Goal: Entertainment & Leisure: Consume media (video, audio)

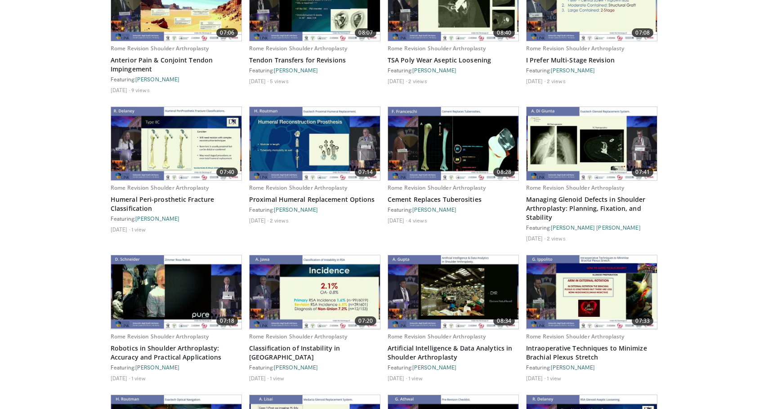
scroll to position [26, 0]
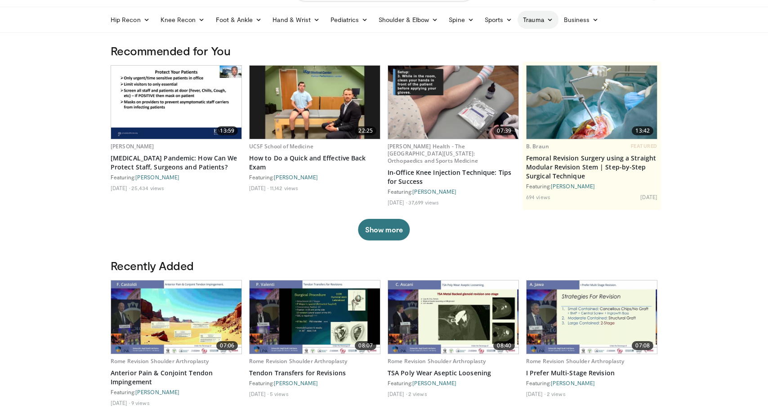
click at [540, 20] on link "Trauma" at bounding box center [538, 20] width 41 height 18
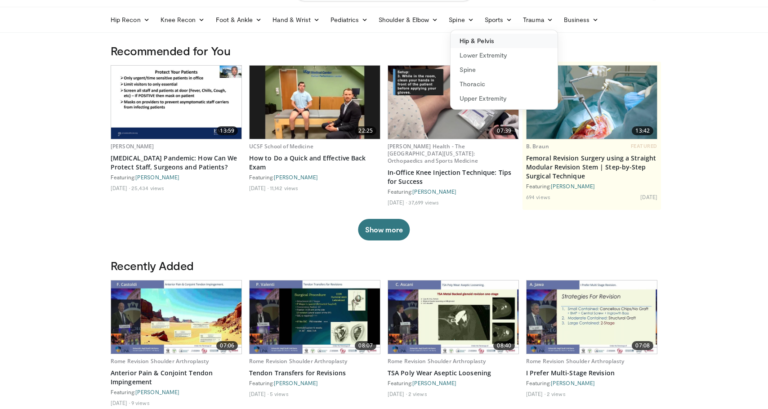
click at [498, 40] on link "Hip & Pelvis" at bounding box center [504, 41] width 107 height 14
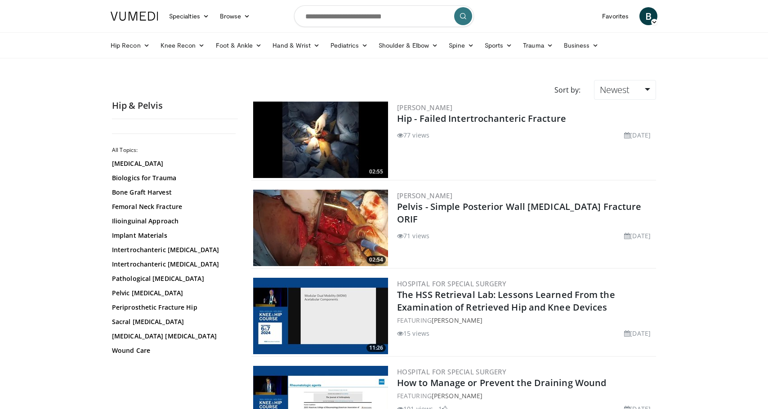
click at [295, 132] on img at bounding box center [320, 140] width 135 height 76
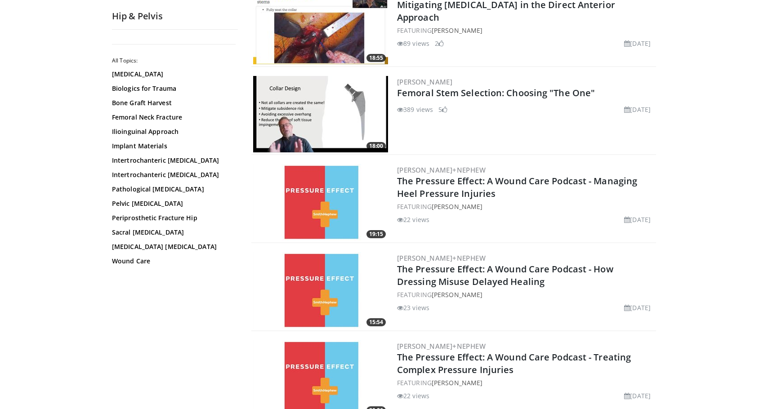
scroll to position [532, 0]
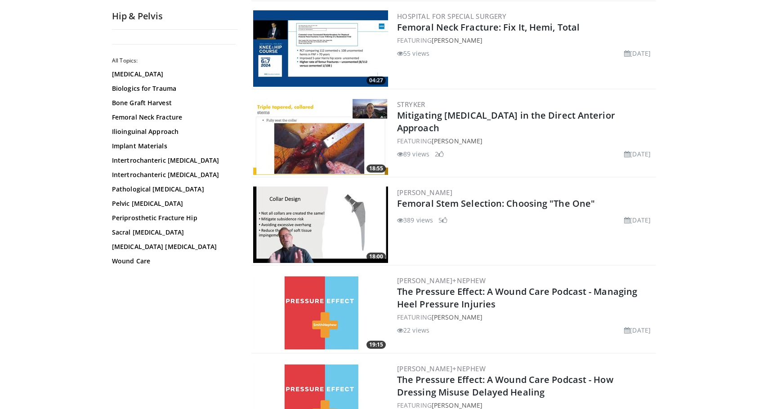
click at [311, 134] on img at bounding box center [320, 136] width 135 height 76
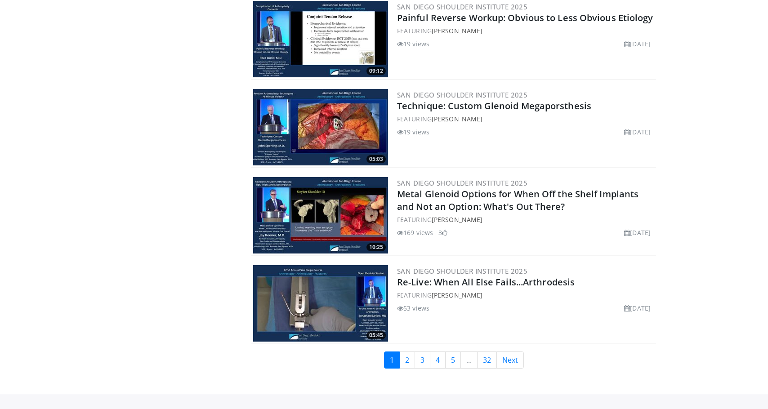
scroll to position [1975, 0]
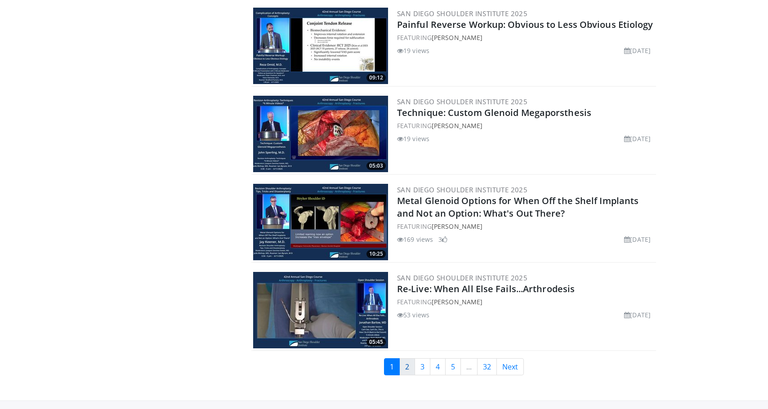
click at [405, 358] on link "2" at bounding box center [407, 366] width 16 height 17
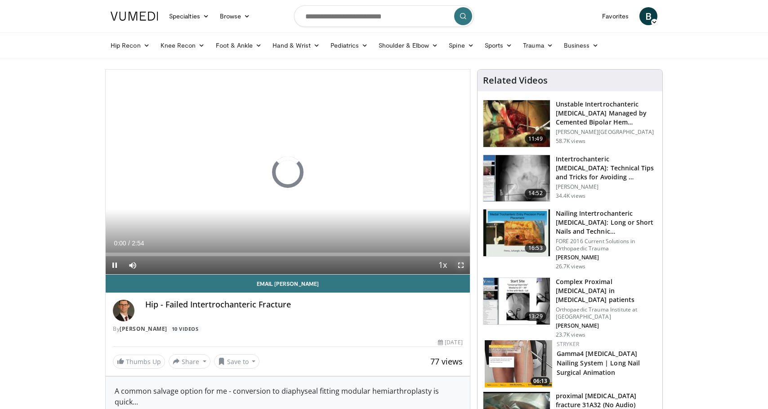
click at [460, 263] on span "Video Player" at bounding box center [461, 265] width 18 height 18
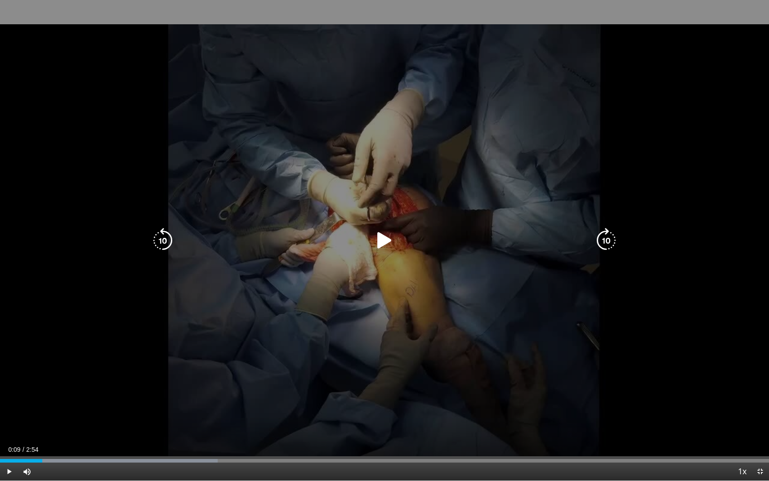
click at [378, 241] on icon "Video Player" at bounding box center [384, 240] width 25 height 25
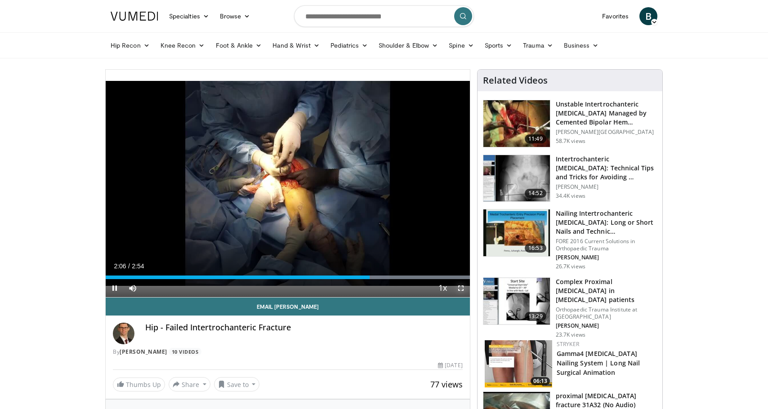
click at [458, 288] on span "Video Player" at bounding box center [461, 288] width 18 height 18
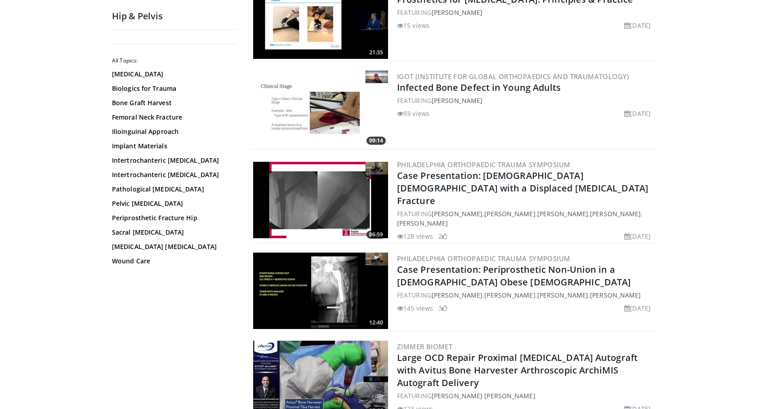
scroll to position [2007, 0]
